Goal: Task Accomplishment & Management: Manage account settings

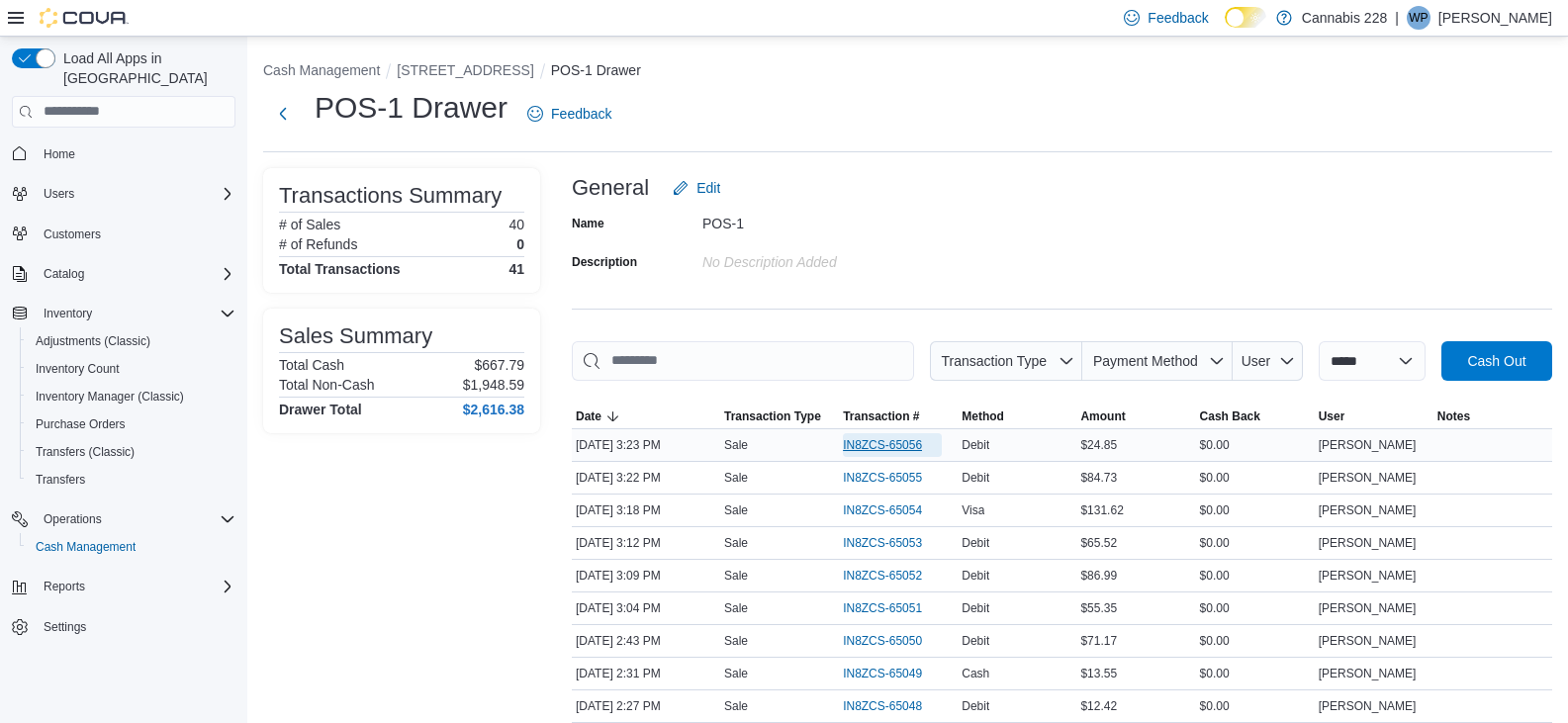
click at [873, 446] on span "IN8ZCS-65056" at bounding box center [881, 445] width 79 height 16
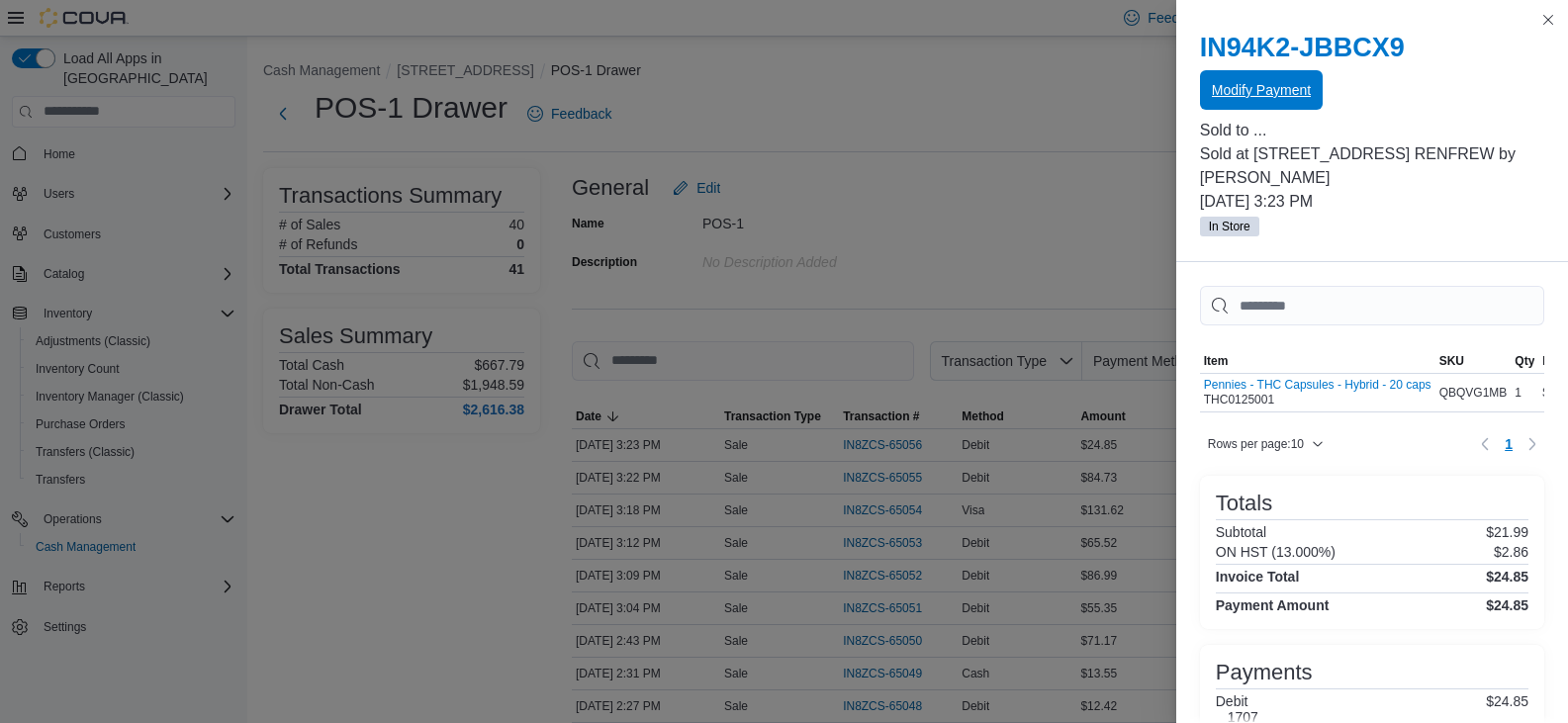
click at [1261, 96] on span "Modify Payment" at bounding box center [1260, 90] width 99 height 20
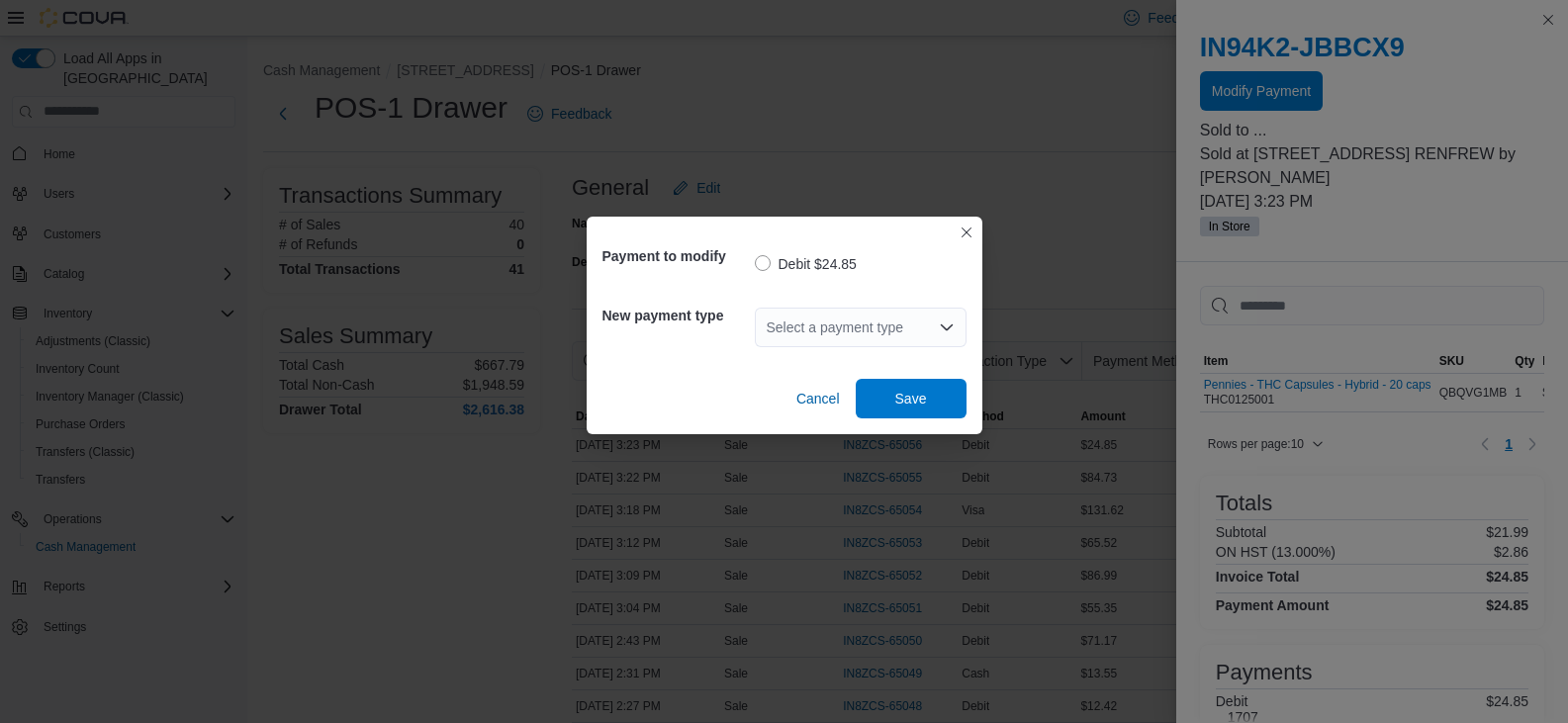
click at [912, 318] on div "Select a payment type" at bounding box center [860, 328] width 212 height 40
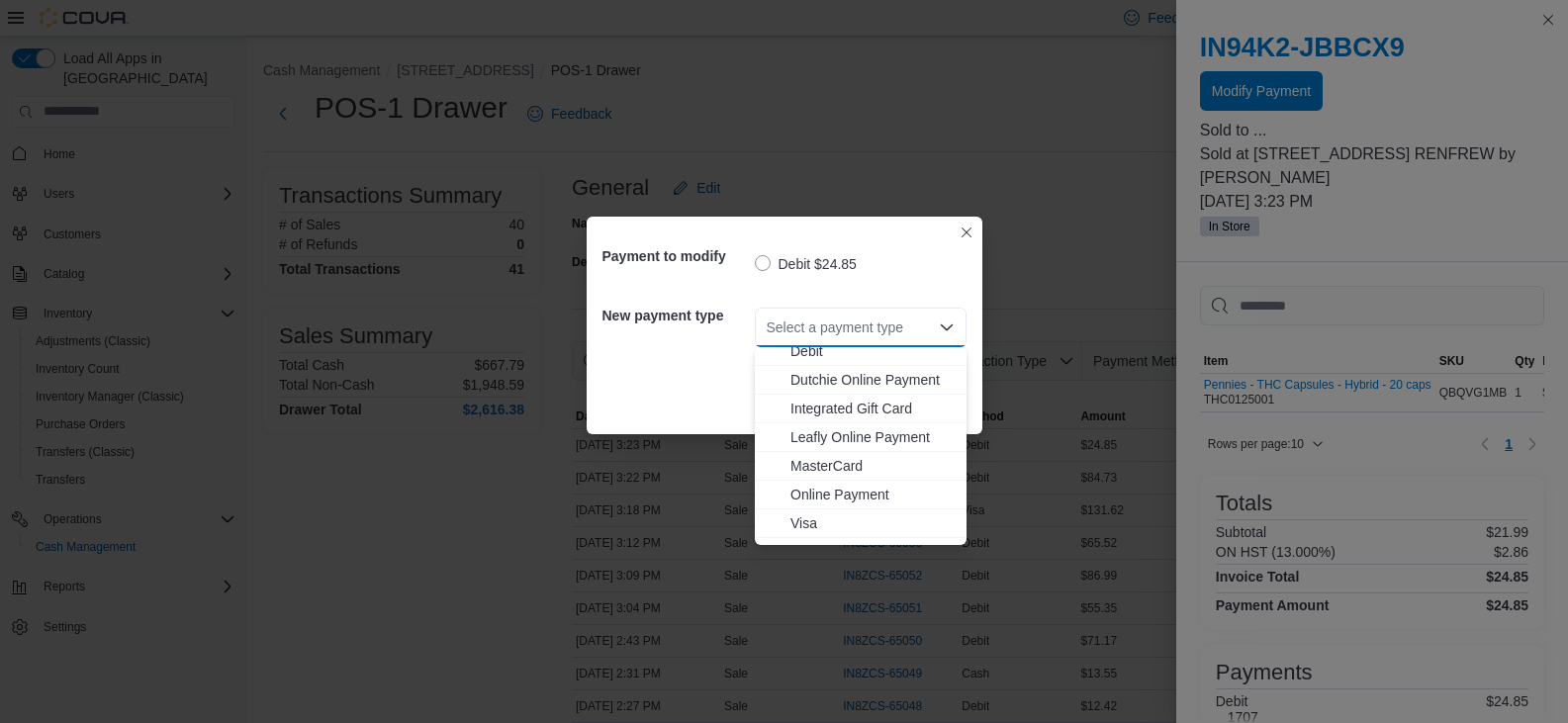
scroll to position [61, 0]
click at [803, 491] on button "Visa" at bounding box center [860, 502] width 212 height 29
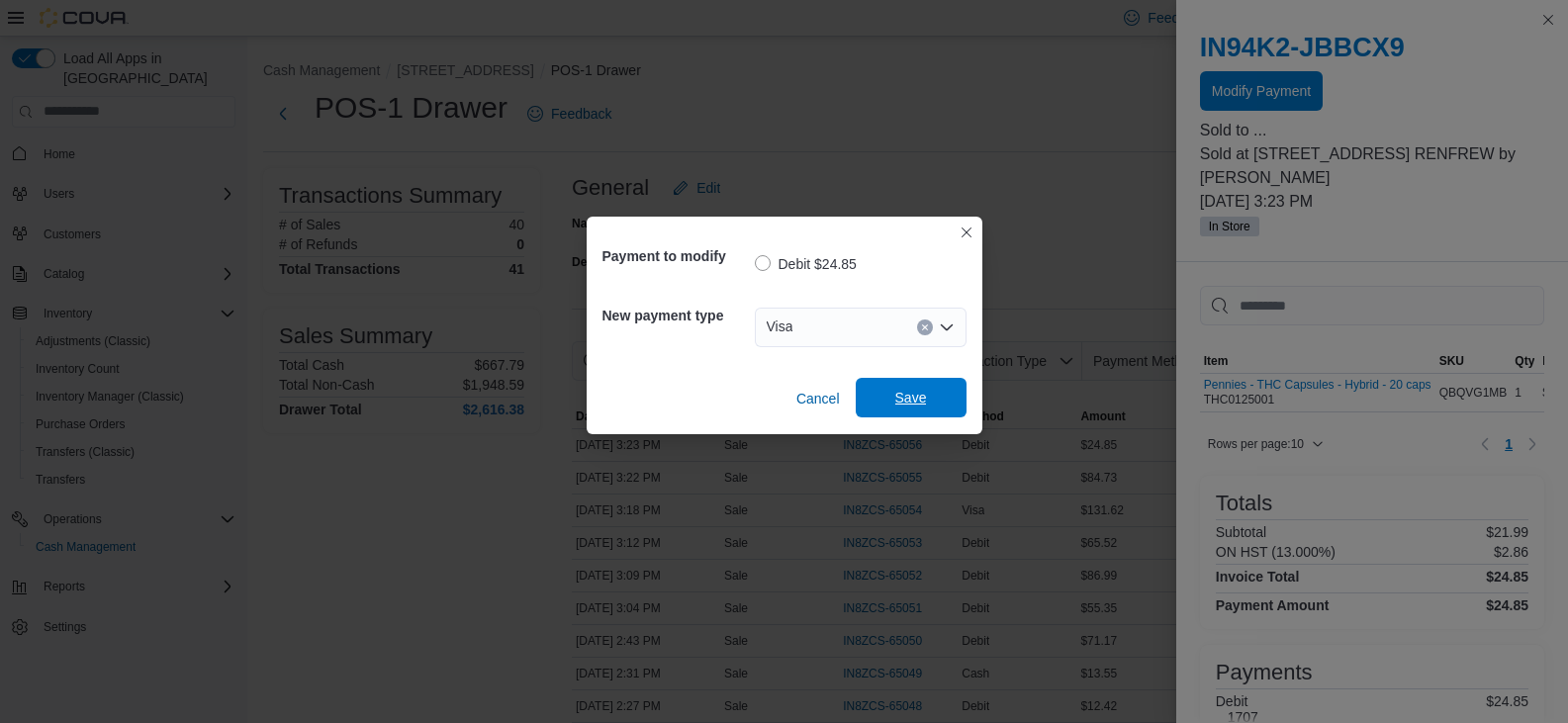
click at [895, 399] on span "Save" at bounding box center [911, 397] width 32 height 20
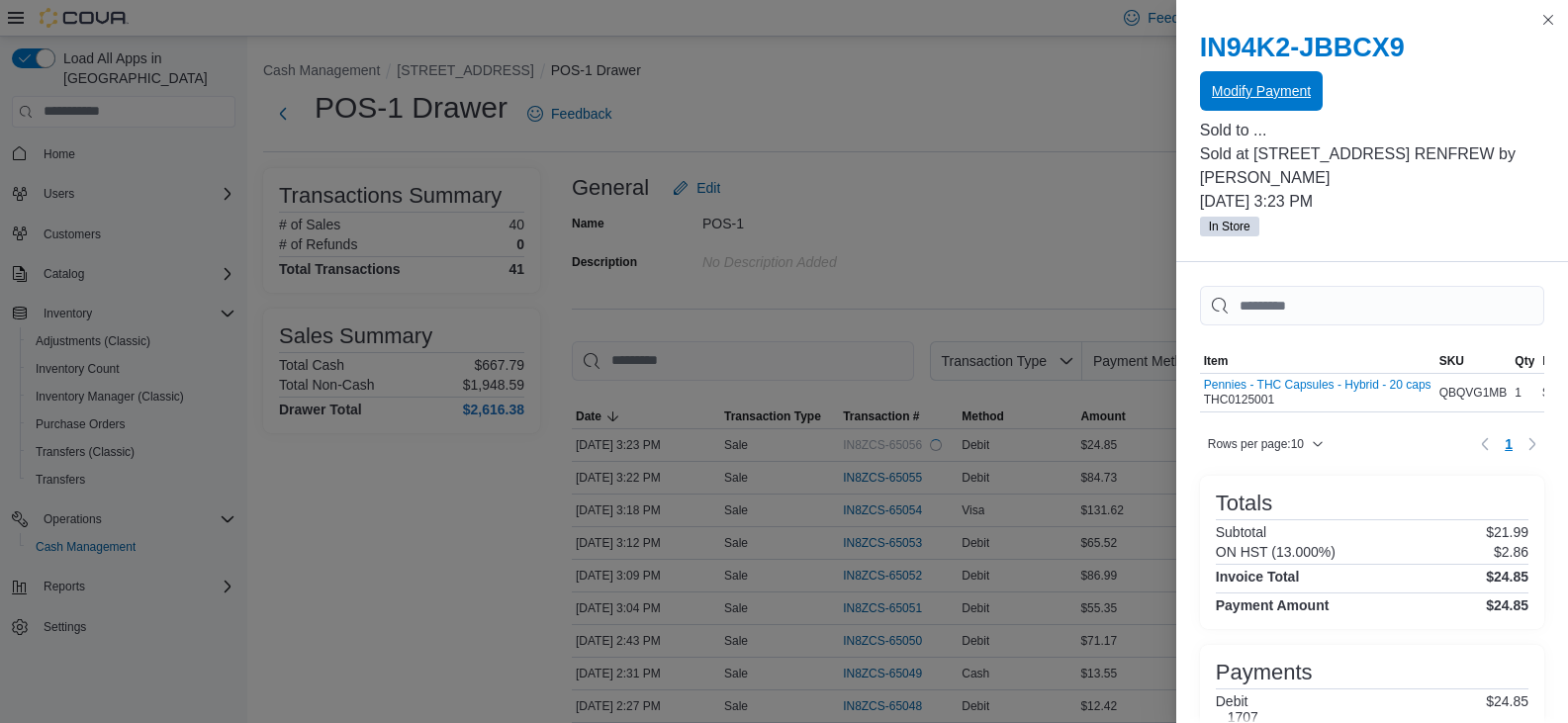
scroll to position [0, 0]
